Goal: Task Accomplishment & Management: Complete application form

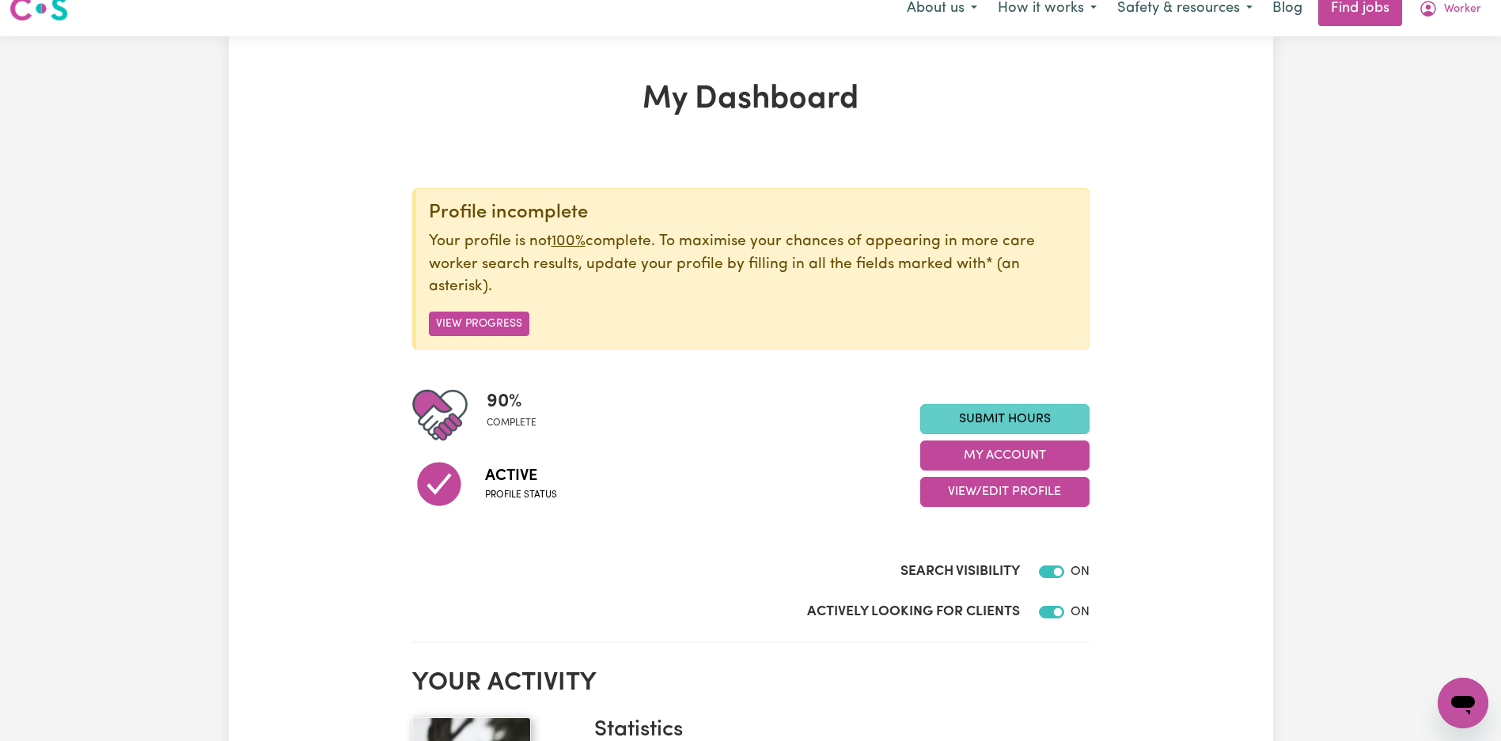
scroll to position [29, 0]
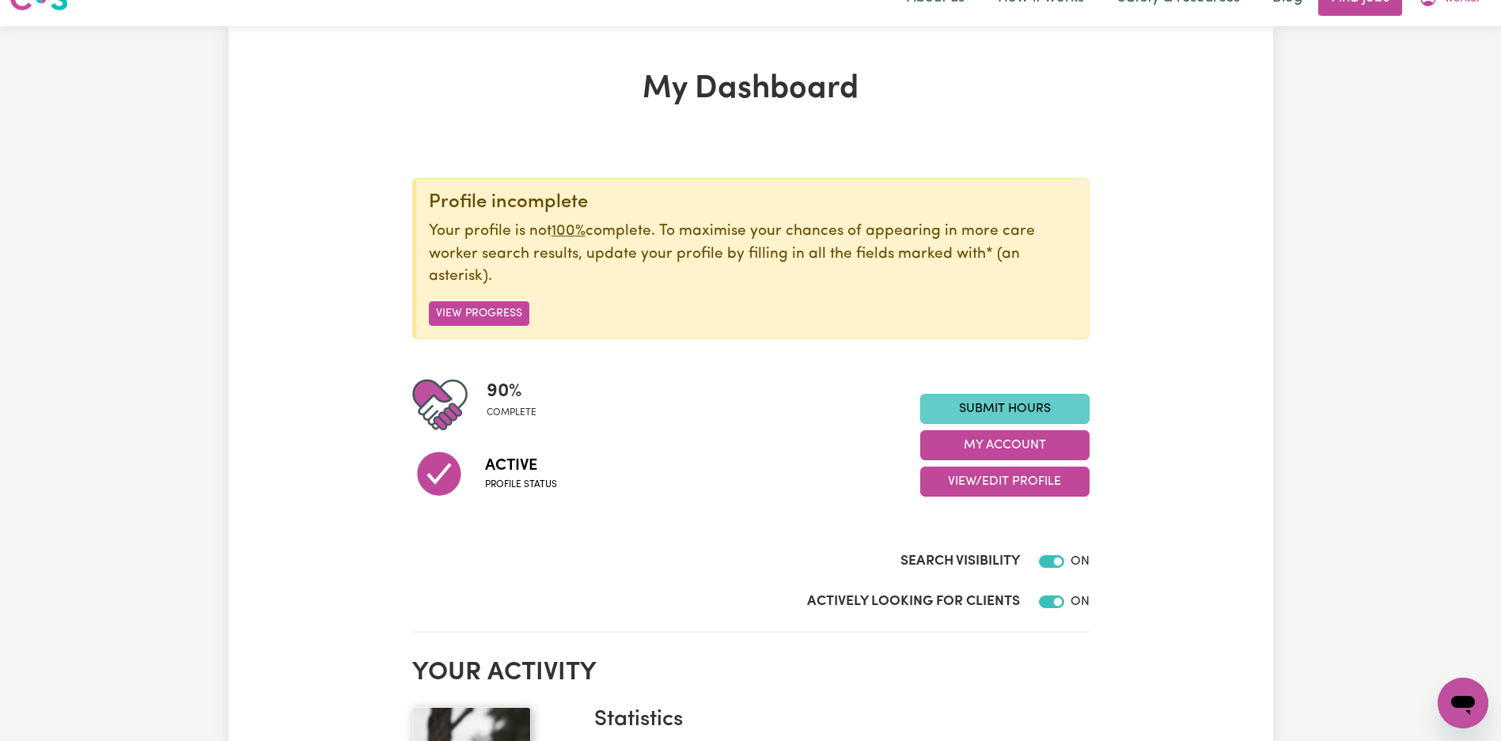
click at [1001, 411] on link "Submit Hours" at bounding box center [1004, 409] width 169 height 30
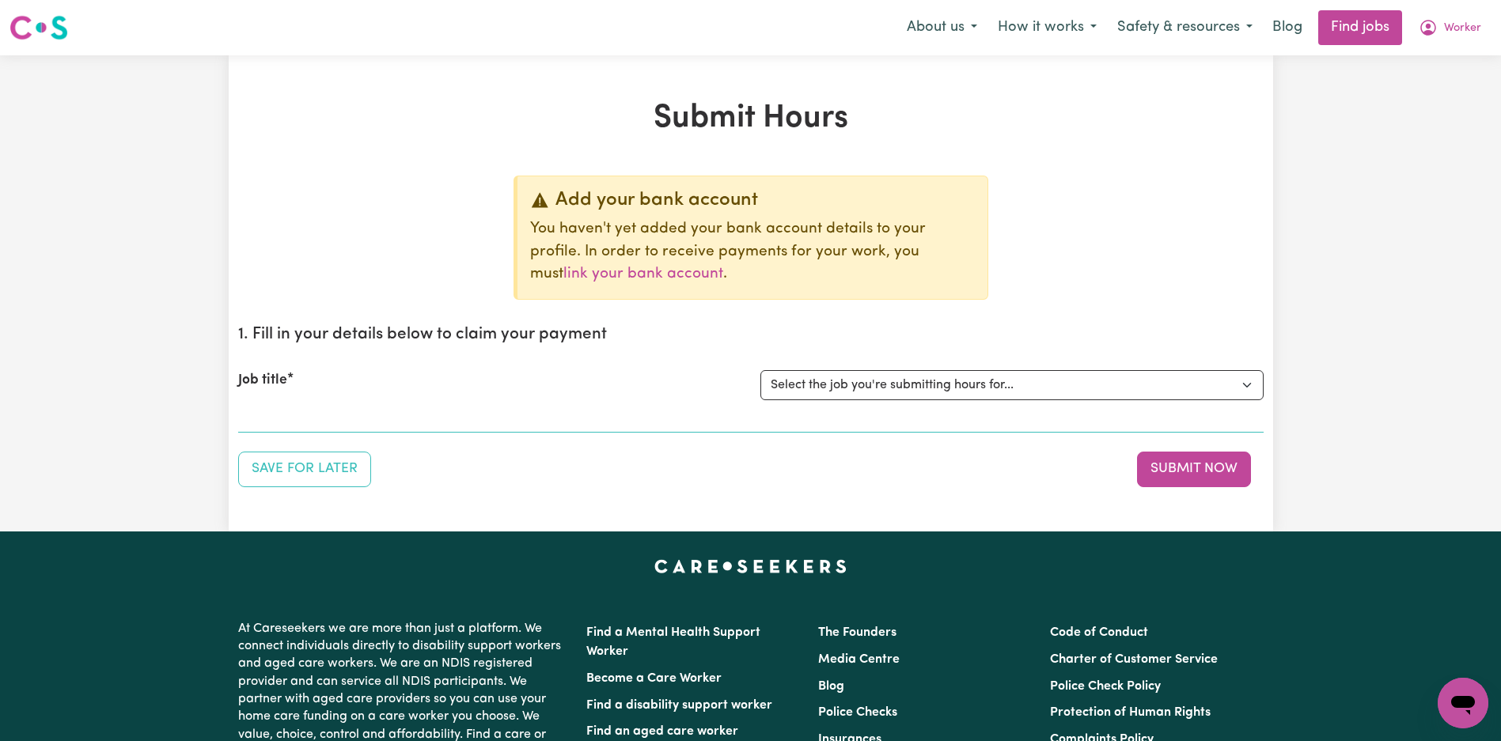
click at [860, 252] on p "You haven't yet added your bank account details to your profile. In order to re…" at bounding box center [752, 252] width 445 height 68
drag, startPoint x: 873, startPoint y: 363, endPoint x: 872, endPoint y: 372, distance: 8.8
click at [873, 363] on div "Job title Select the job you're submitting hours for... [Tumbi Umbi] Cleaner ne…" at bounding box center [750, 385] width 1025 height 68
click at [867, 397] on select "Select the job you're submitting hours for... [Tumbi Umbi] Cleaner needed Tumbi…" at bounding box center [1011, 385] width 503 height 30
select select "14117"
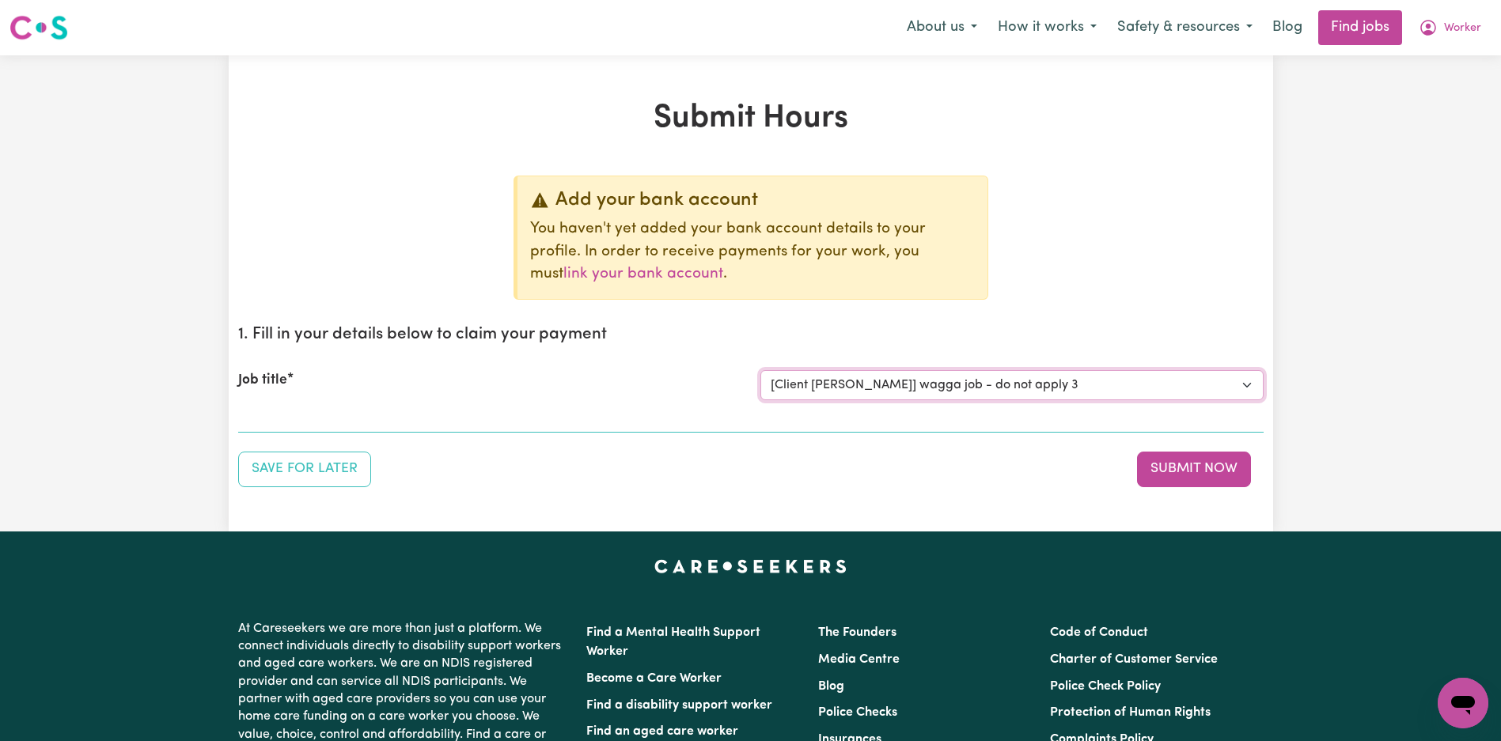
click at [760, 370] on select "Select the job you're submitting hours for... [Tumbi Umbi] Cleaner needed Tumbi…" at bounding box center [1011, 385] width 503 height 30
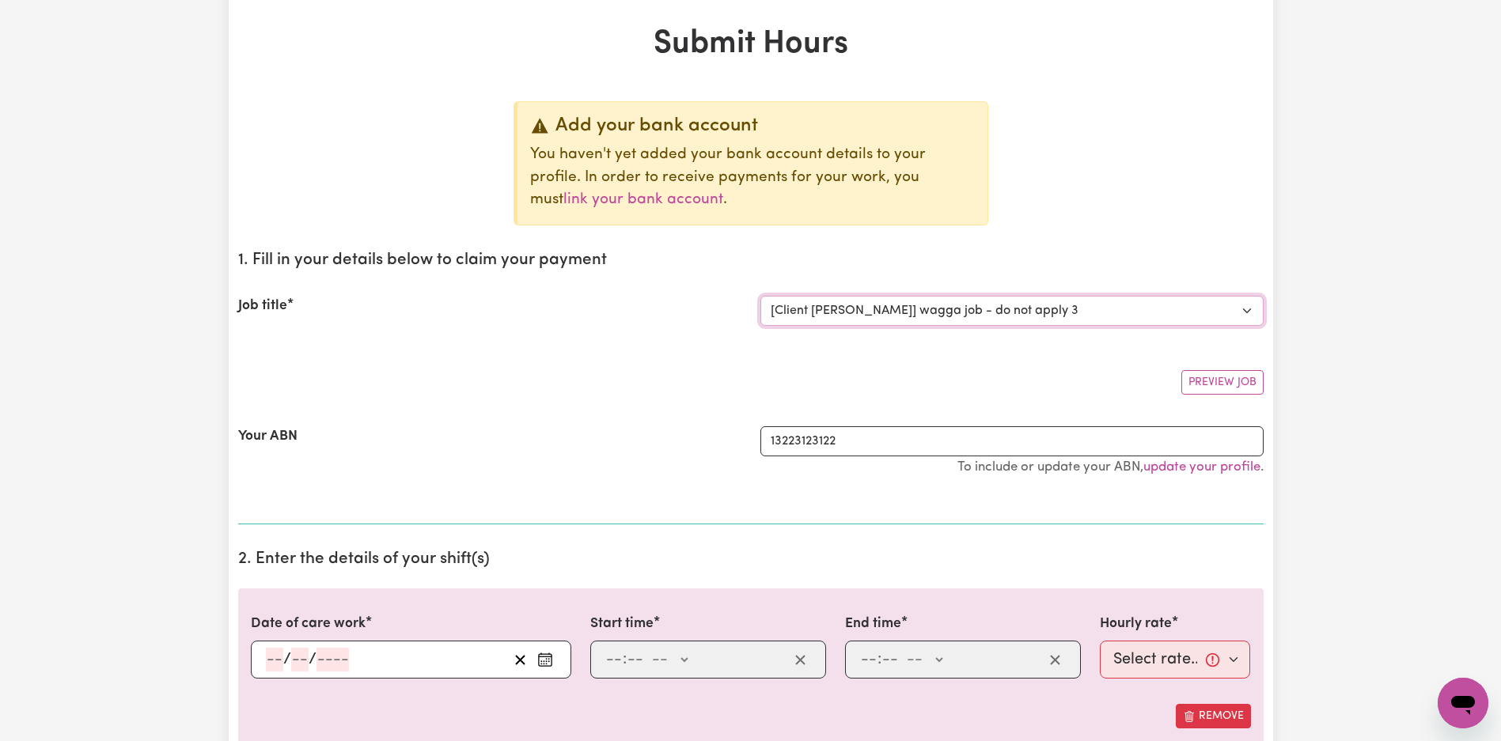
scroll to position [410, 0]
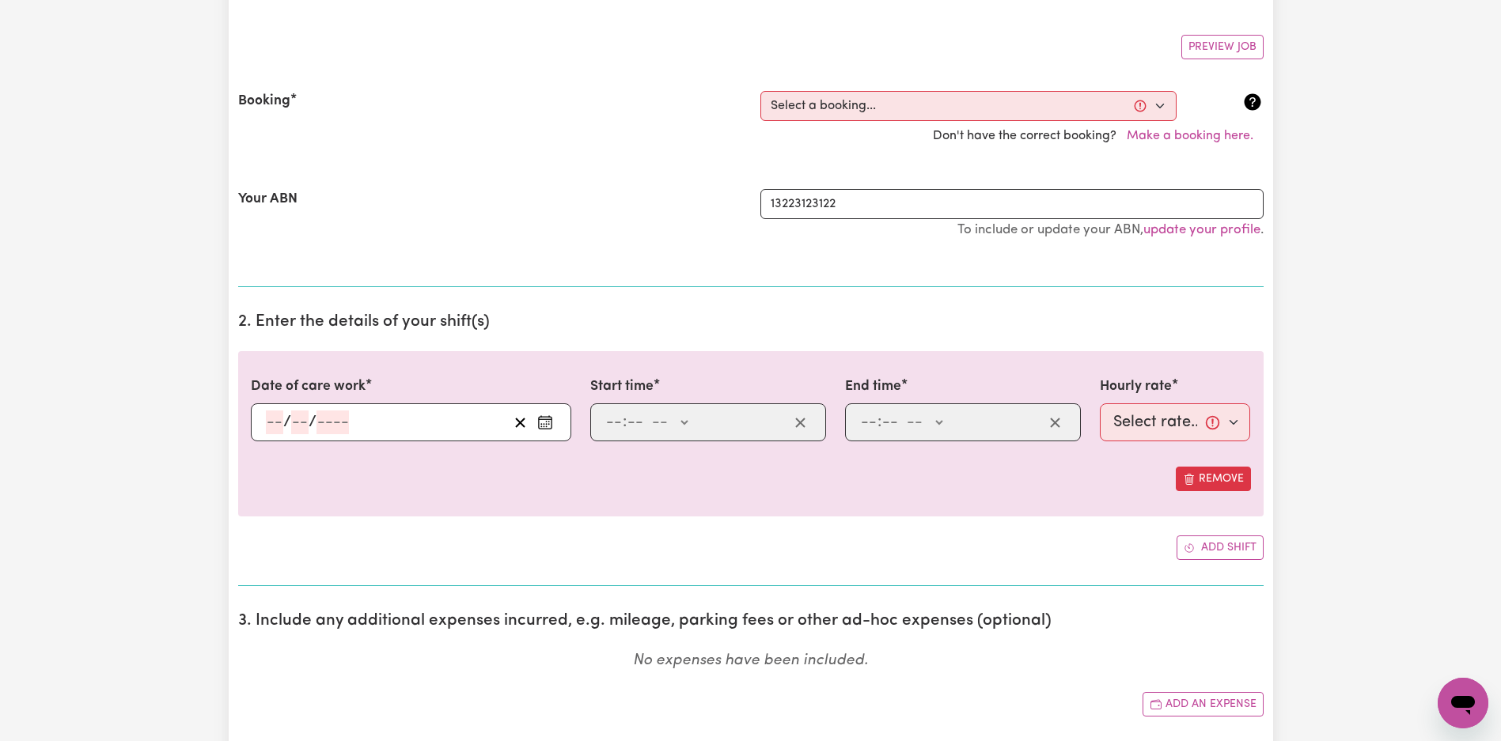
click at [879, 81] on div "Booking Select a booking... [DATE] 06:00pm to 06:04pm (ONE-OFF) [DATE] 7:00am t…" at bounding box center [750, 121] width 1025 height 98
click at [870, 109] on select "Select a booking... [DATE] 06:00pm to 06:04pm (ONE-OFF) [DATE] 7:00am to 7:01am…" at bounding box center [968, 106] width 416 height 30
select select "359200"
click at [760, 91] on select "Select a booking... [DATE] 06:00pm to 06:04pm (ONE-OFF) [DATE] 7:00am to 7:01am…" at bounding box center [968, 106] width 416 height 30
type input "[DATE]"
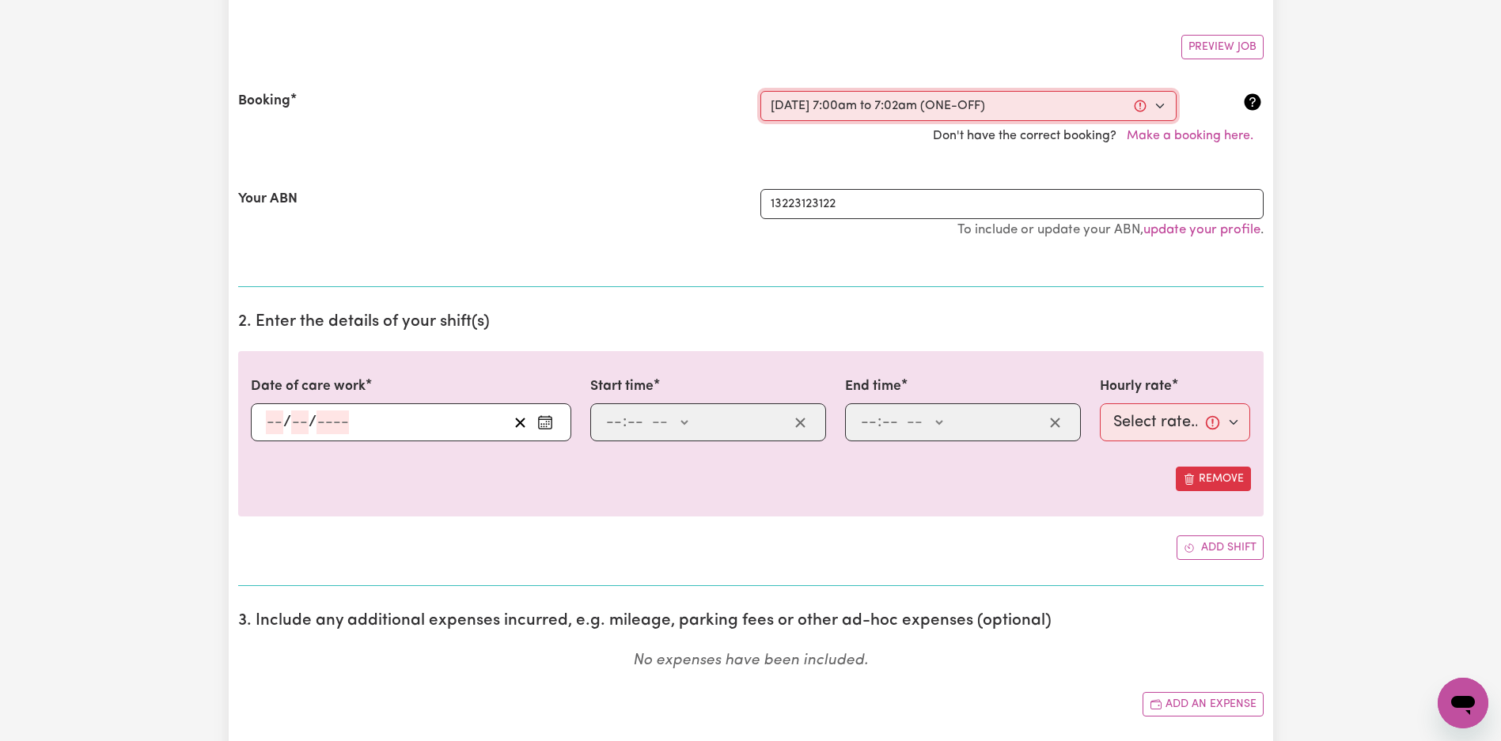
type input "14"
type input "8"
type input "2025"
type input "07:00"
type input "7"
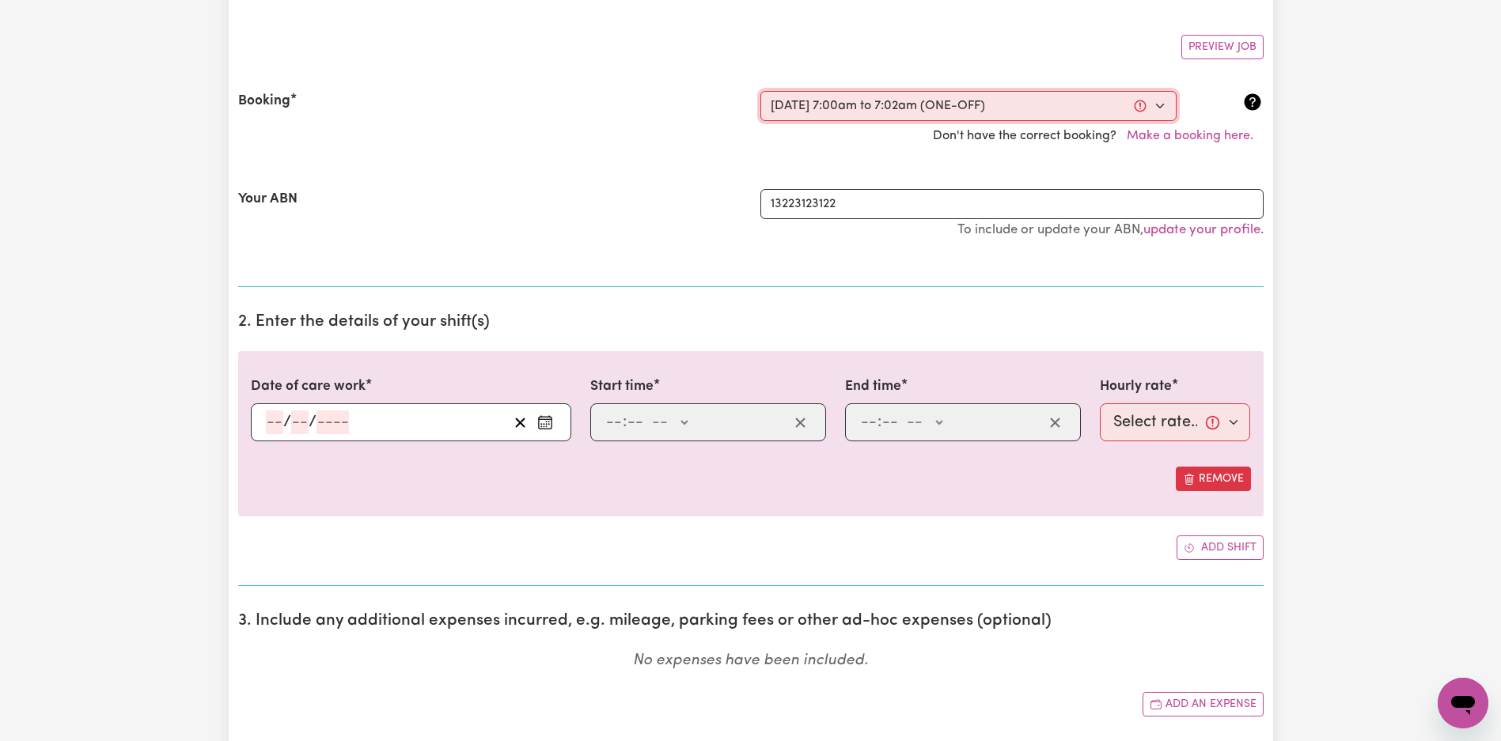
type input "0"
select select "am"
type input "07:02"
type input "7"
type input "2"
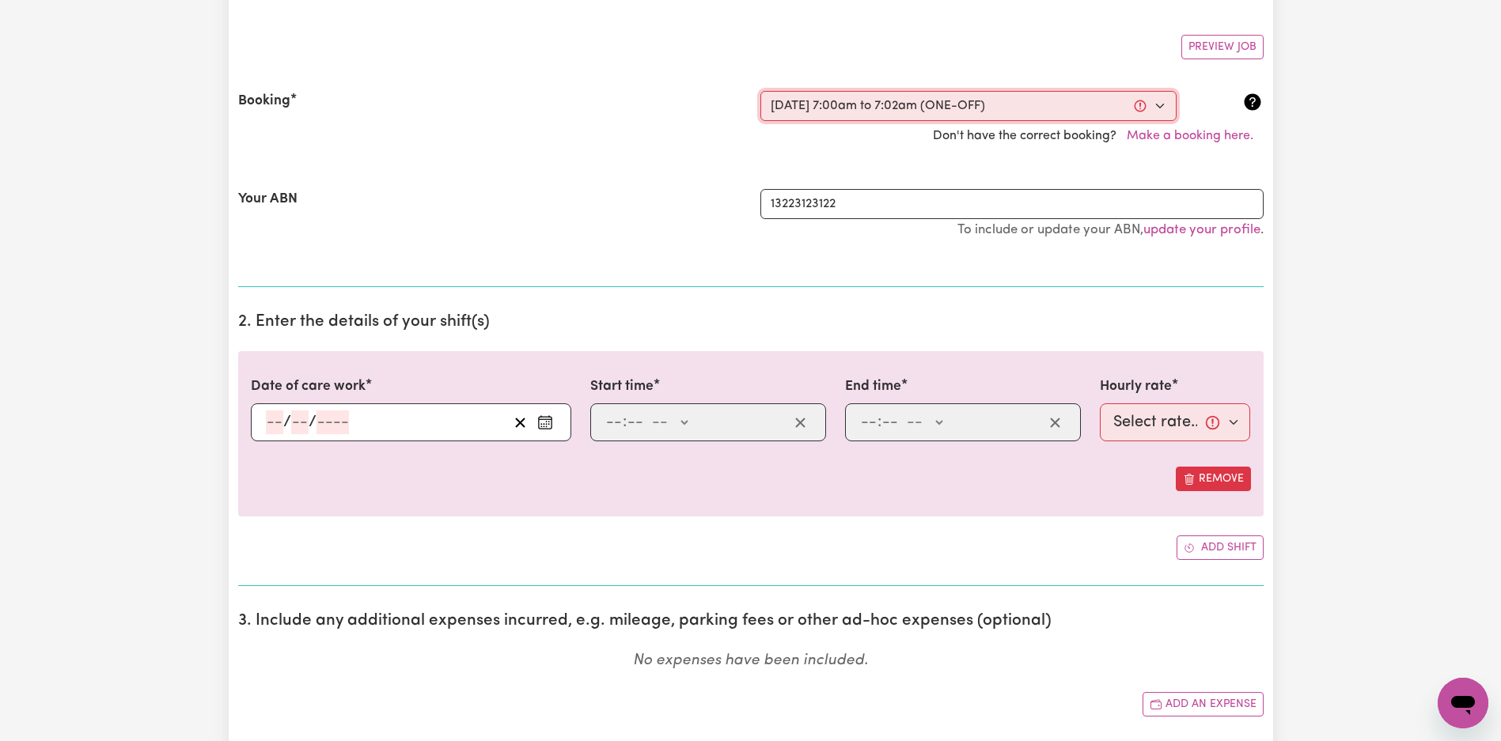
select select "am"
select select "25-Weekday"
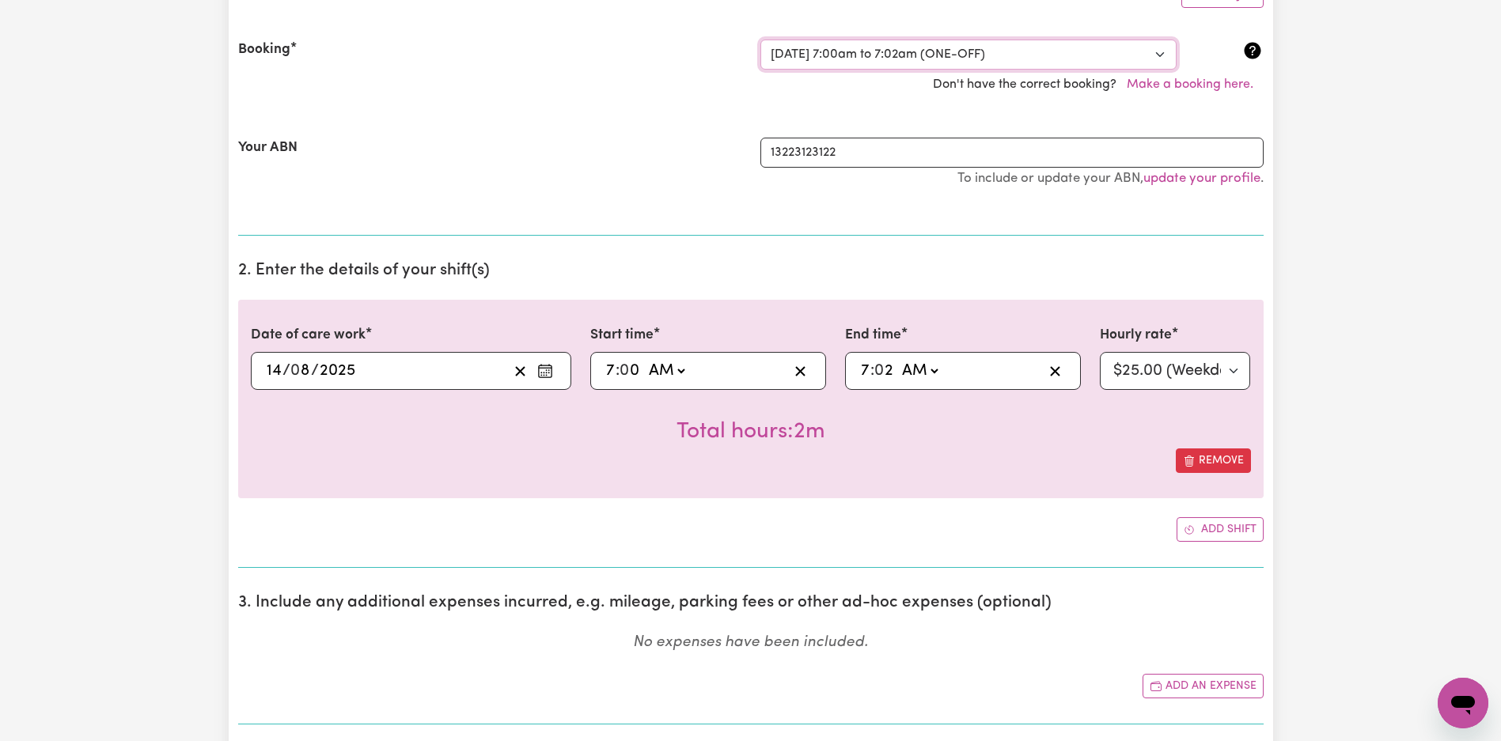
scroll to position [472, 0]
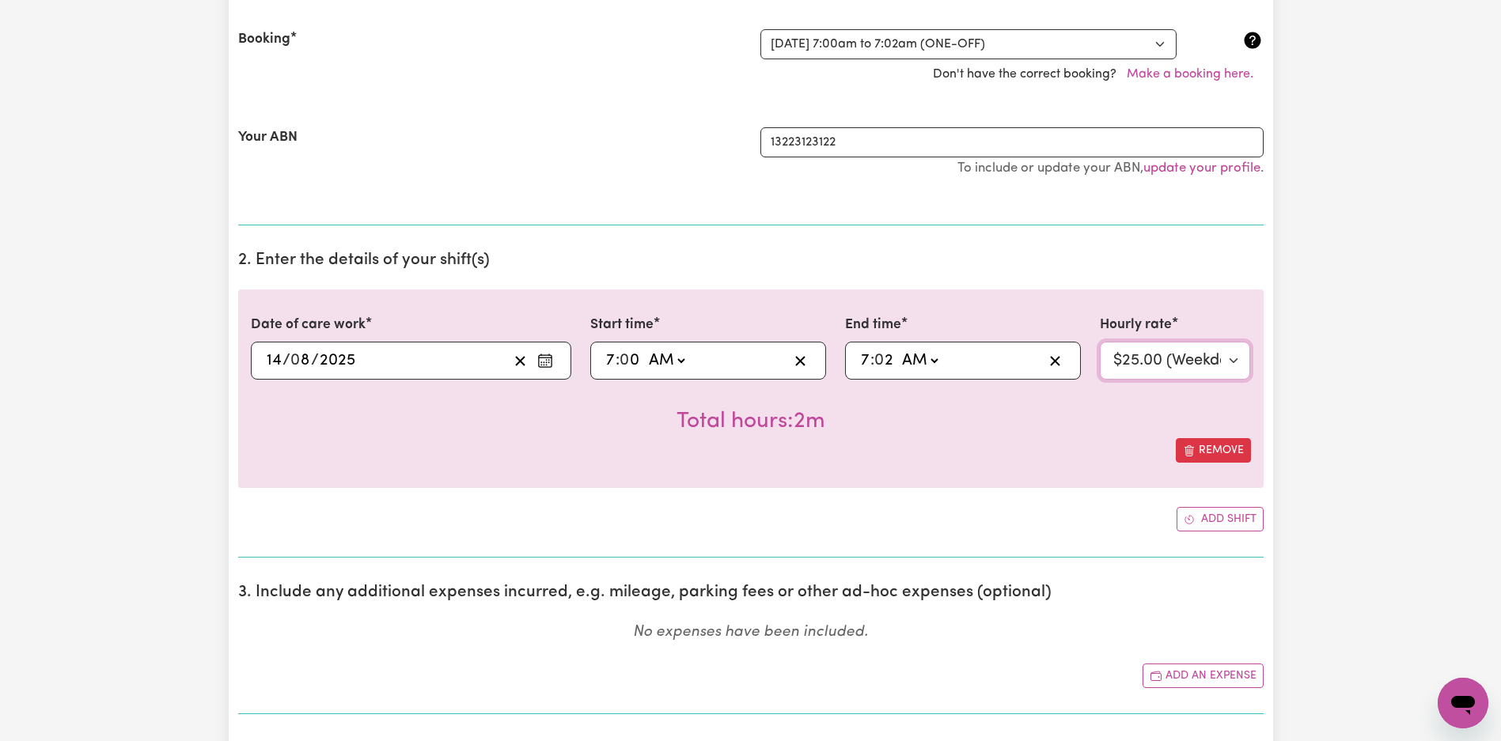
click at [1184, 358] on select "Select rate... $25.00 (Weekday)" at bounding box center [1175, 361] width 151 height 38
click at [1100, 342] on select "Select rate... $25.00 (Weekday)" at bounding box center [1175, 361] width 151 height 38
click at [1169, 356] on select "Select rate... $45 - Weekday Daytime (Assistance in the home)" at bounding box center [1175, 361] width 151 height 38
click at [1240, 365] on select "Select rate... $45 - Weekday Daytime (Assistance in the home)" at bounding box center [1175, 361] width 151 height 38
